Goal: Find specific page/section: Find specific page/section

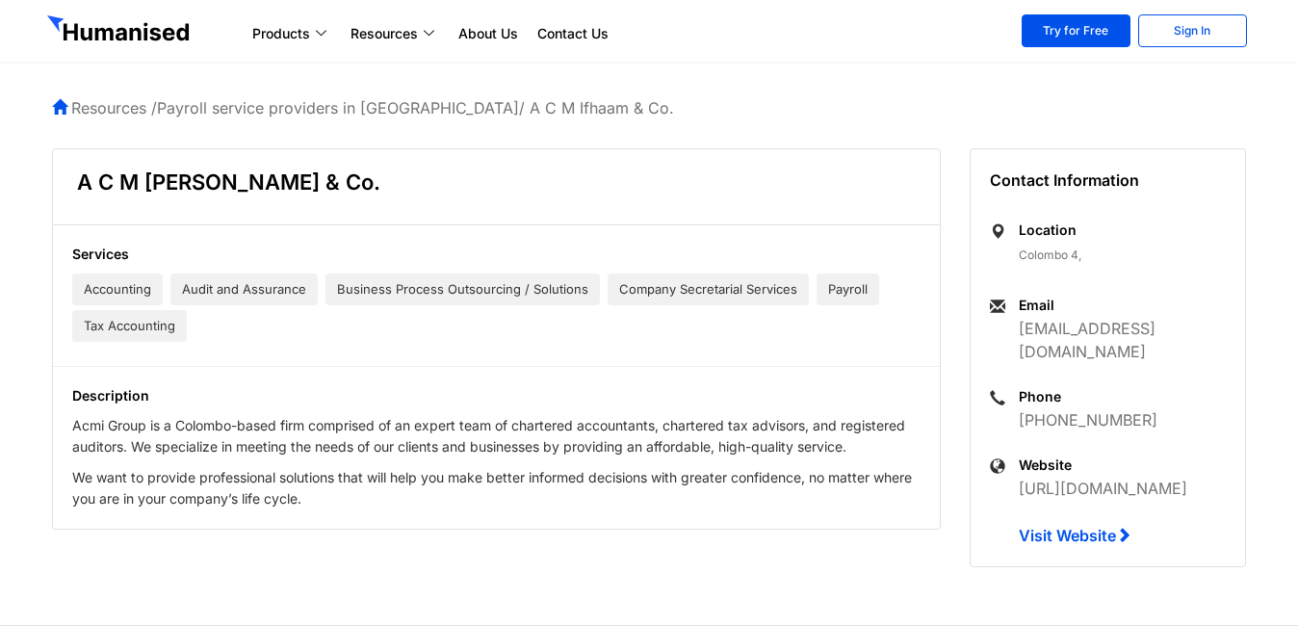
click at [262, 297] on span "Audit and Assurance" at bounding box center [243, 289] width 147 height 32
click at [268, 291] on span "Audit and Assurance" at bounding box center [243, 289] width 147 height 32
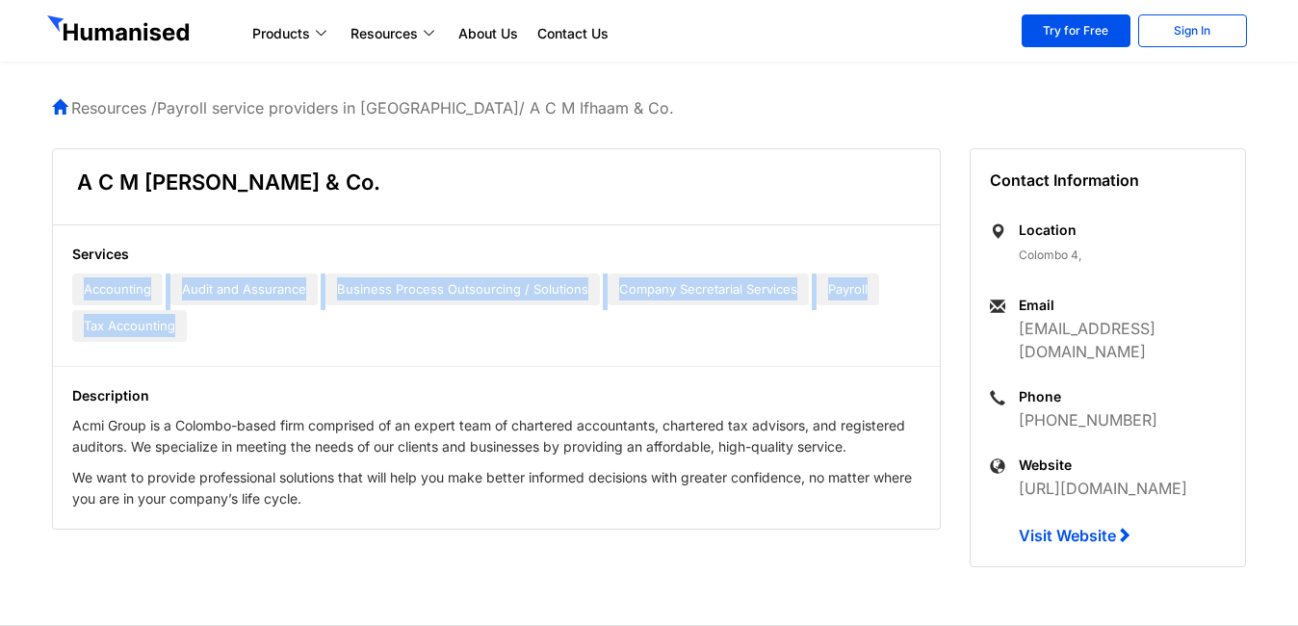
click at [268, 291] on span "Audit and Assurance" at bounding box center [243, 289] width 147 height 32
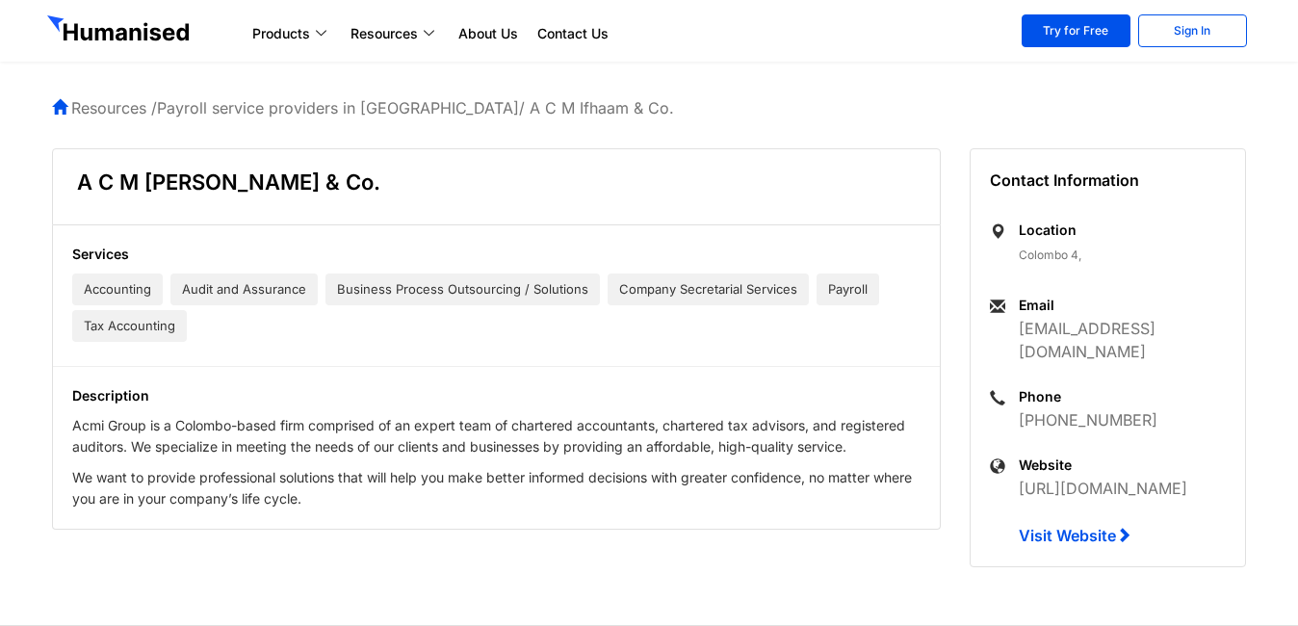
drag, startPoint x: 268, startPoint y: 291, endPoint x: 347, endPoint y: 355, distance: 101.9
click at [347, 355] on div "Services Accounting Audit and Assurance Business Process Outsourcing / Solution…" at bounding box center [496, 376] width 887 height 303
